Goal: Task Accomplishment & Management: Manage account settings

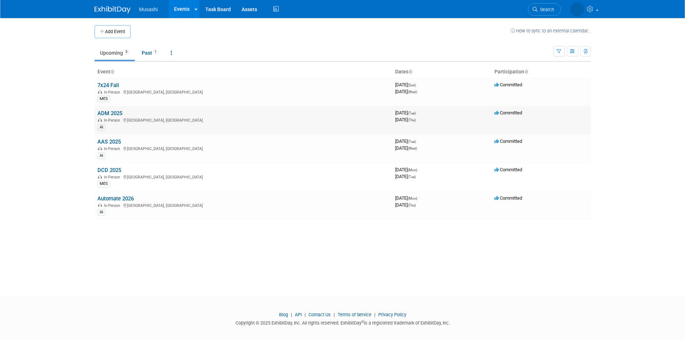
click at [113, 113] on link "ADM 2025" at bounding box center [109, 113] width 25 height 6
click at [108, 145] on link "AAS 2025" at bounding box center [108, 141] width 23 height 6
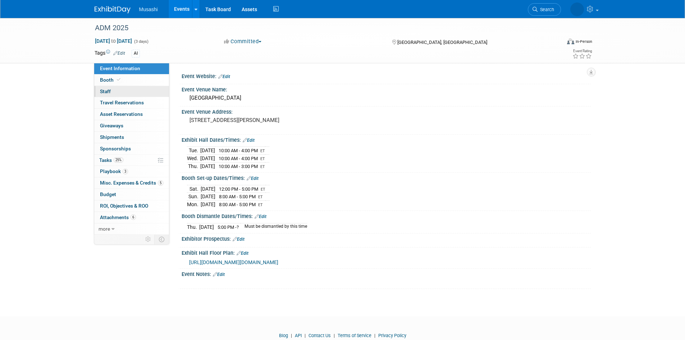
click at [120, 91] on link "0 Staff 0" at bounding box center [131, 91] width 75 height 11
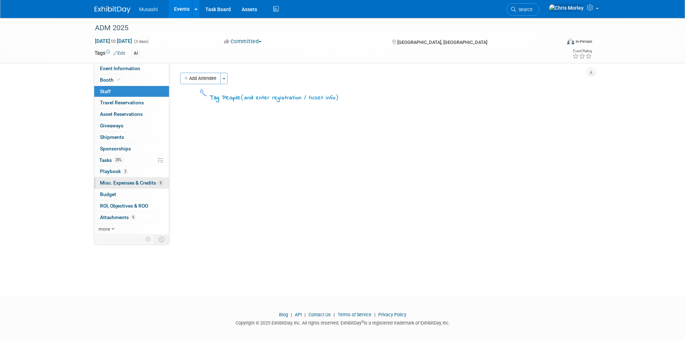
click at [132, 182] on span "Misc. Expenses & Credits 5" at bounding box center [131, 183] width 63 height 6
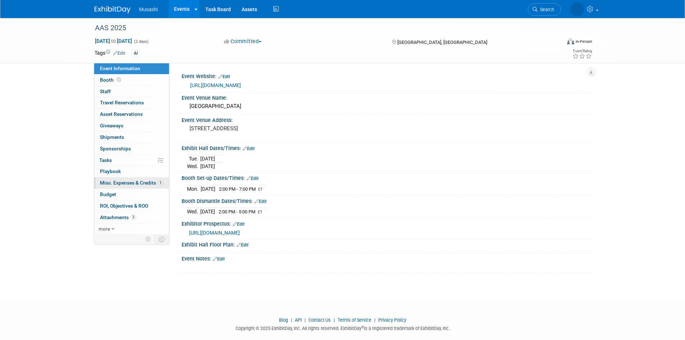
click at [124, 182] on span "Misc. Expenses & Credits 1" at bounding box center [131, 183] width 63 height 6
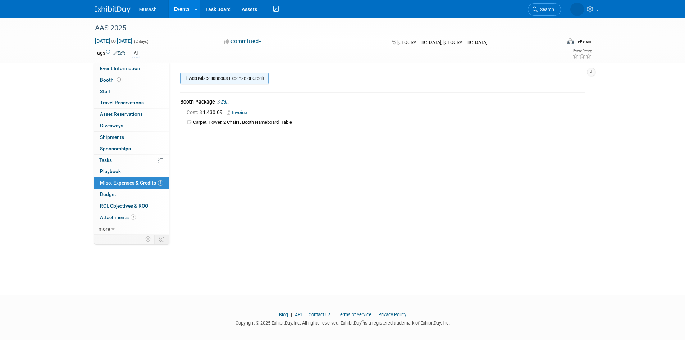
click at [210, 77] on link "Add Miscellaneous Expense or Credit" at bounding box center [224, 79] width 88 height 12
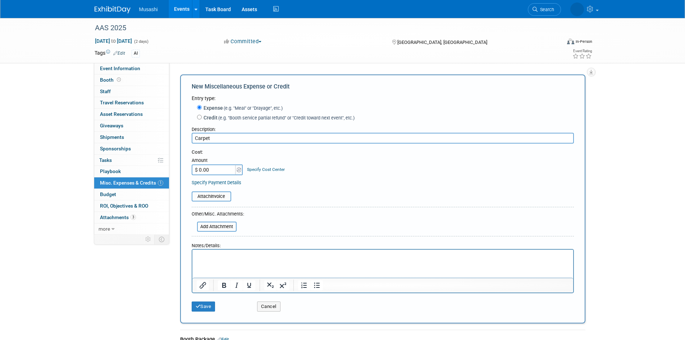
type input "Carpet"
click at [214, 171] on input "$ 0.00" at bounding box center [214, 169] width 45 height 11
click at [218, 165] on input "$ 0.00" at bounding box center [214, 169] width 45 height 11
click at [215, 169] on input "$ 0.00" at bounding box center [214, 169] width 45 height 11
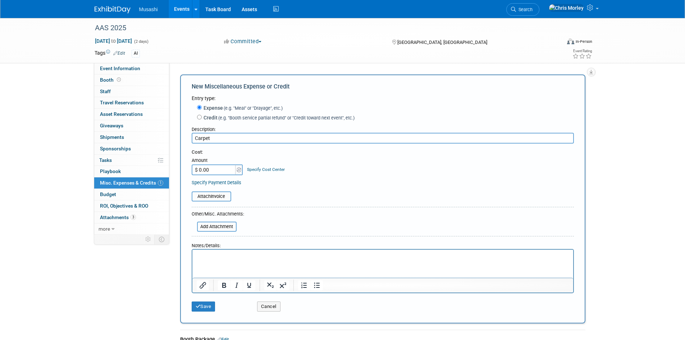
click at [198, 169] on input "$ 0.00" at bounding box center [214, 169] width 45 height 11
click at [201, 169] on input "$ 0.00" at bounding box center [214, 169] width 45 height 11
type input "$ 351.00"
click at [385, 180] on div "Specify Payment Details" at bounding box center [383, 183] width 382 height 8
click at [225, 199] on input "file" at bounding box center [188, 196] width 86 height 9
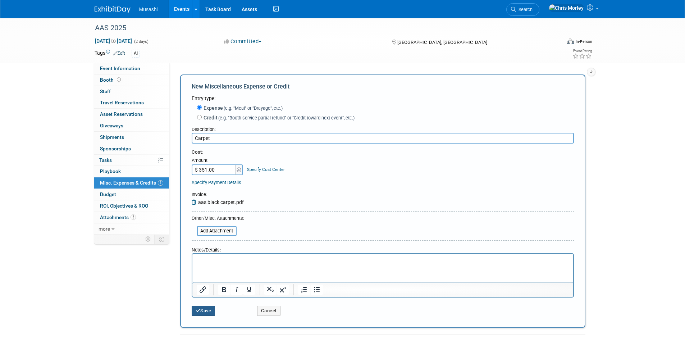
click at [204, 310] on button "Save" at bounding box center [204, 311] width 24 height 10
